Goal: Check status: Check status

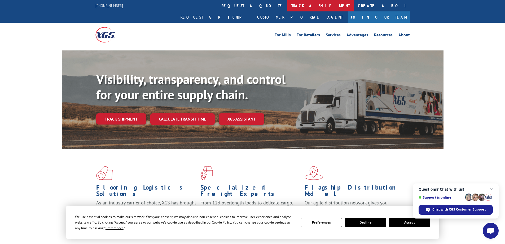
click at [288, 8] on link "track a shipment" at bounding box center [321, 5] width 67 height 11
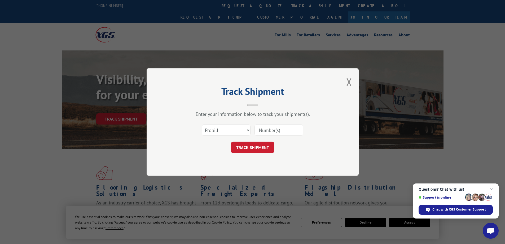
click at [281, 132] on input at bounding box center [279, 129] width 49 height 11
paste input "31456554"
type input "31456554"
click at [257, 147] on button "TRACK SHIPMENT" at bounding box center [253, 147] width 44 height 11
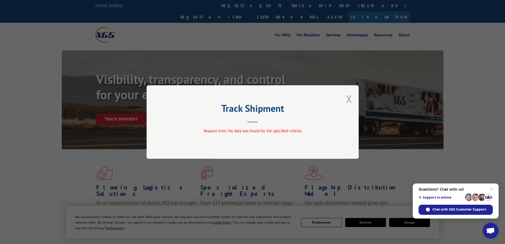
click at [349, 99] on button "Close modal" at bounding box center [349, 99] width 6 height 14
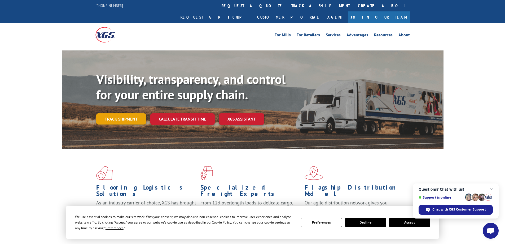
click at [131, 113] on link "Track shipment" at bounding box center [121, 118] width 50 height 11
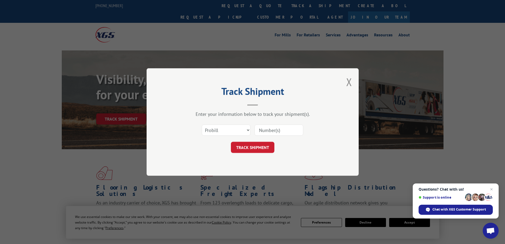
click at [285, 128] on input at bounding box center [279, 129] width 49 height 11
paste input "17602693"
type input "17602693"
click at [260, 148] on button "TRACK SHIPMENT" at bounding box center [253, 147] width 44 height 11
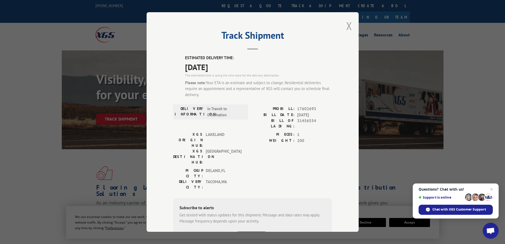
click at [348, 25] on button "Close modal" at bounding box center [349, 26] width 6 height 14
